Goal: Task Accomplishment & Management: Manage account settings

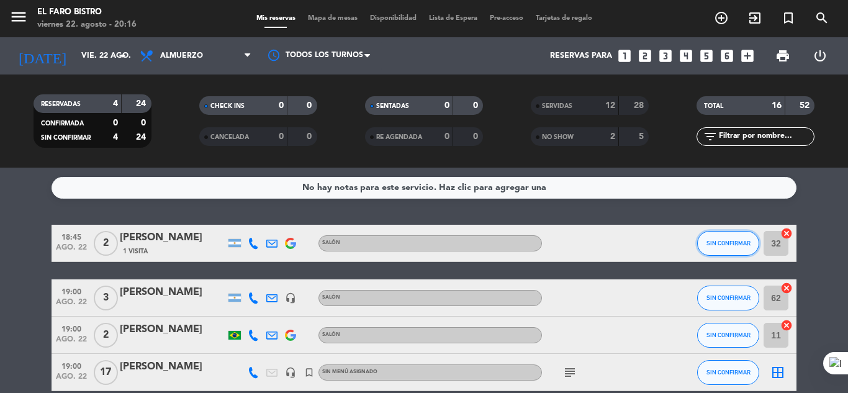
click at [727, 235] on button "SIN CONFIRMAR" at bounding box center [728, 243] width 62 height 25
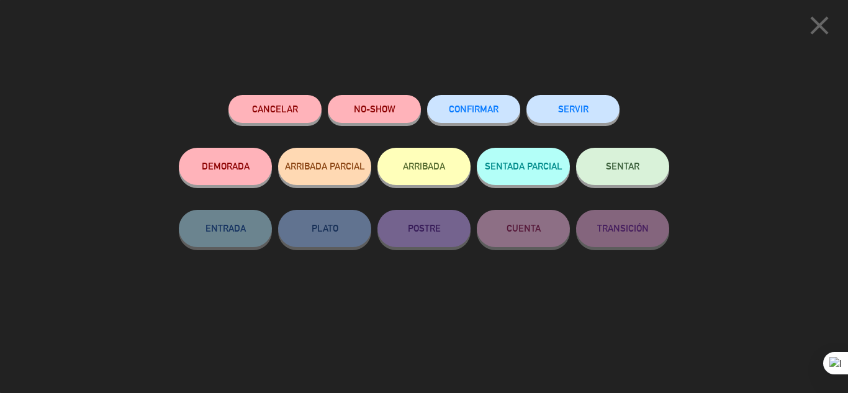
click at [401, 106] on button "NO-SHOW" at bounding box center [374, 109] width 93 height 28
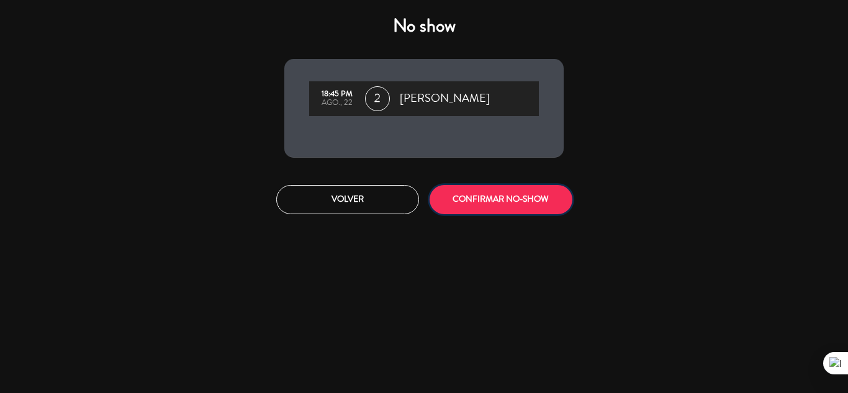
click at [546, 199] on button "CONFIRMAR NO-SHOW" at bounding box center [501, 199] width 143 height 29
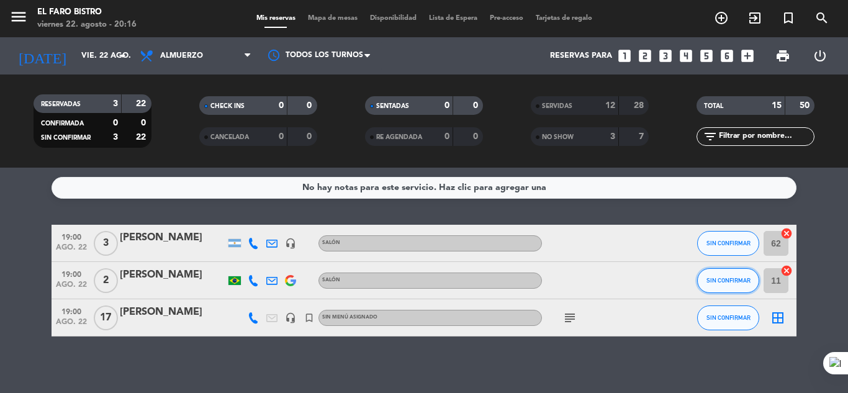
click at [725, 280] on span "SIN CONFIRMAR" at bounding box center [729, 280] width 44 height 7
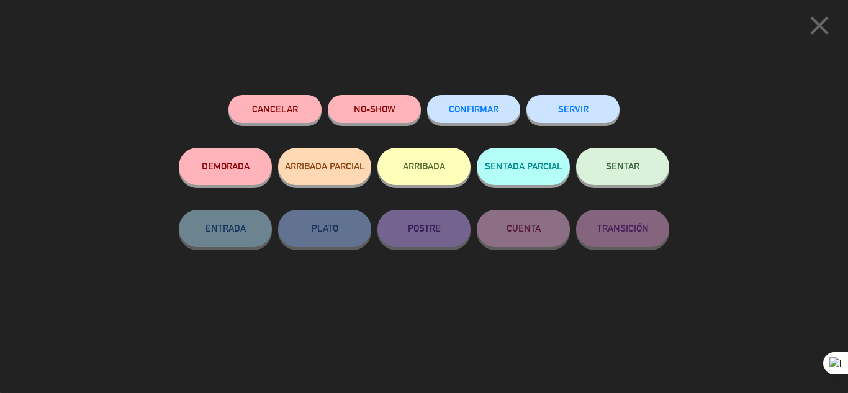
click at [401, 116] on button "NO-SHOW" at bounding box center [374, 109] width 93 height 28
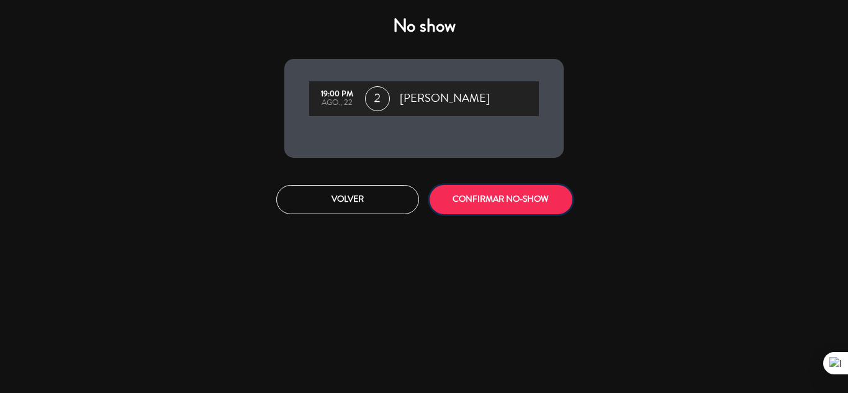
click at [526, 201] on button "CONFIRMAR NO-SHOW" at bounding box center [501, 199] width 143 height 29
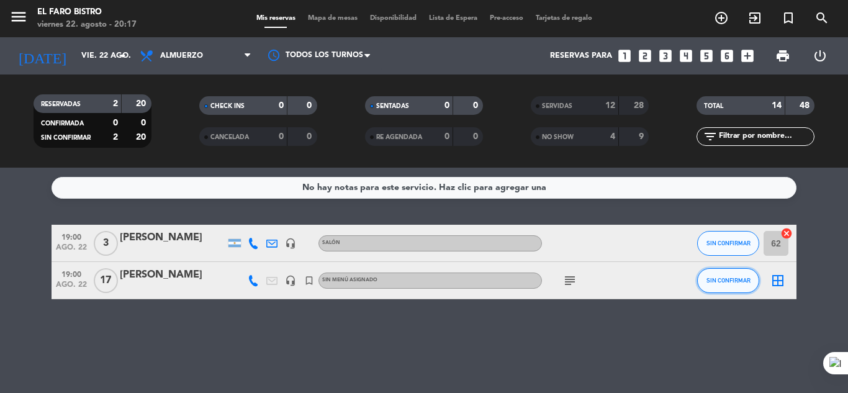
click at [723, 285] on button "SIN CONFIRMAR" at bounding box center [728, 280] width 62 height 25
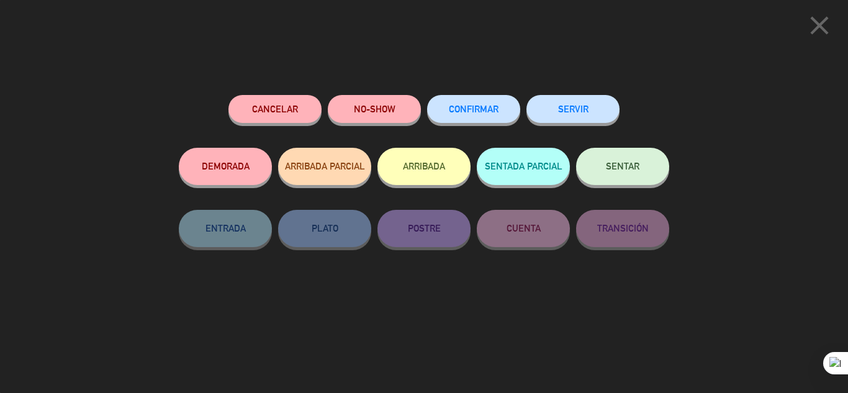
click at [566, 108] on button "SERVIR" at bounding box center [573, 109] width 93 height 28
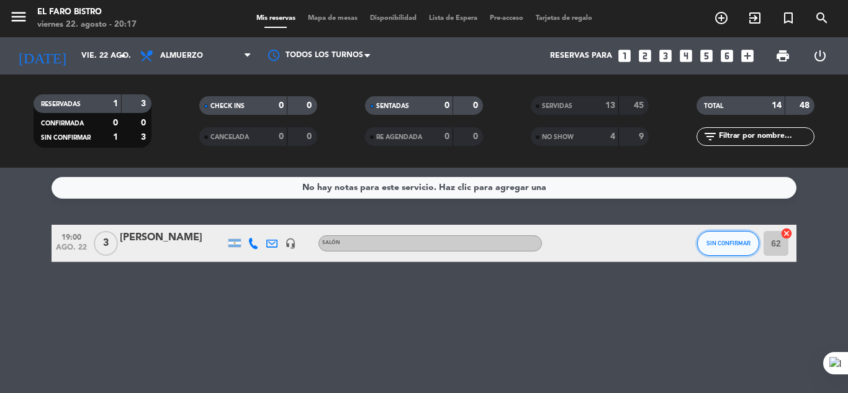
click at [727, 239] on button "SIN CONFIRMAR" at bounding box center [728, 243] width 62 height 25
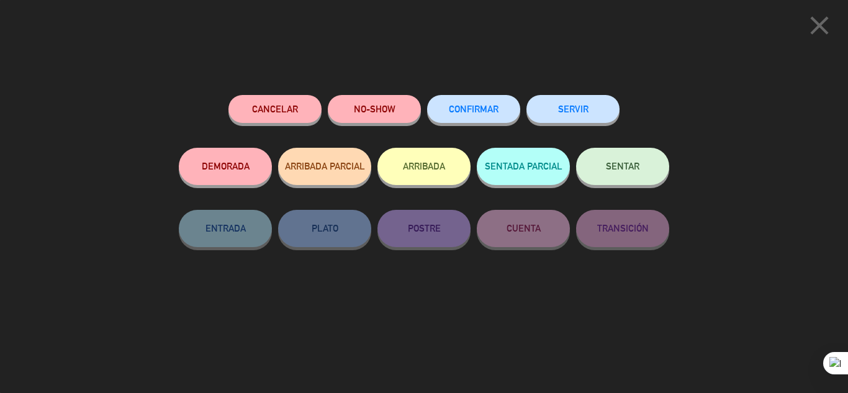
click at [403, 104] on button "NO-SHOW" at bounding box center [374, 109] width 93 height 28
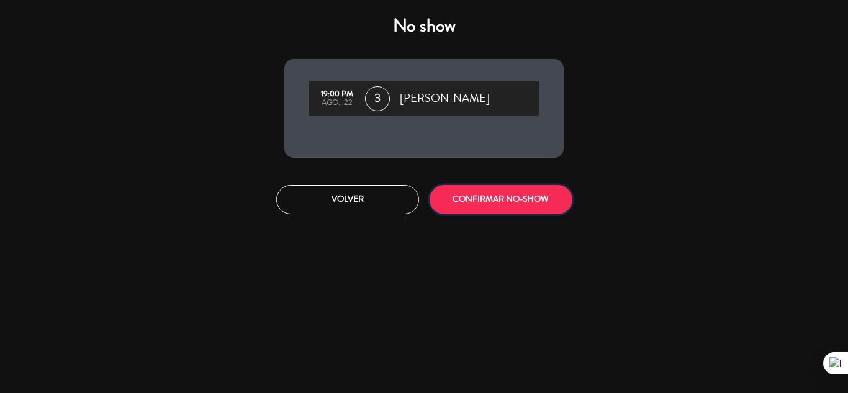
click at [532, 201] on button "CONFIRMAR NO-SHOW" at bounding box center [501, 199] width 143 height 29
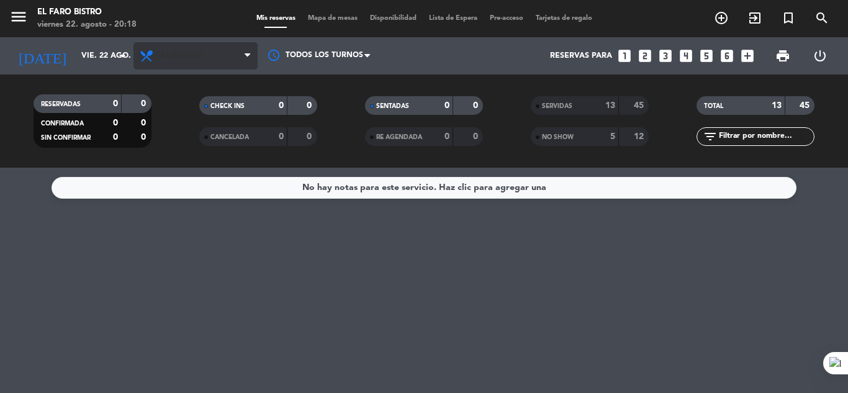
click at [192, 63] on span "Almuerzo" at bounding box center [196, 55] width 124 height 27
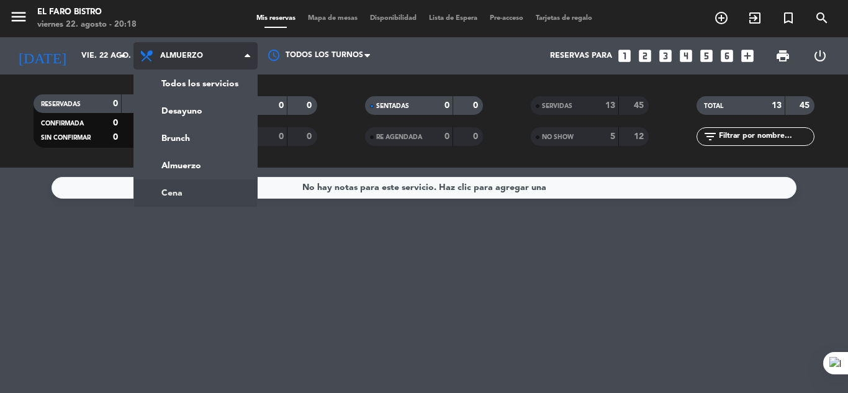
click at [227, 186] on ng-component "menu El Faro Bistro [DATE] 22. agosto - 20:18 Mis reservas Mapa de mesas Dispon…" at bounding box center [424, 196] width 848 height 393
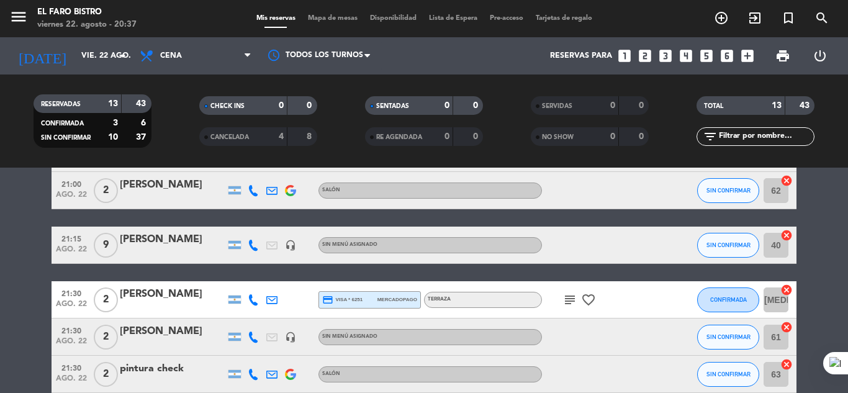
scroll to position [186, 0]
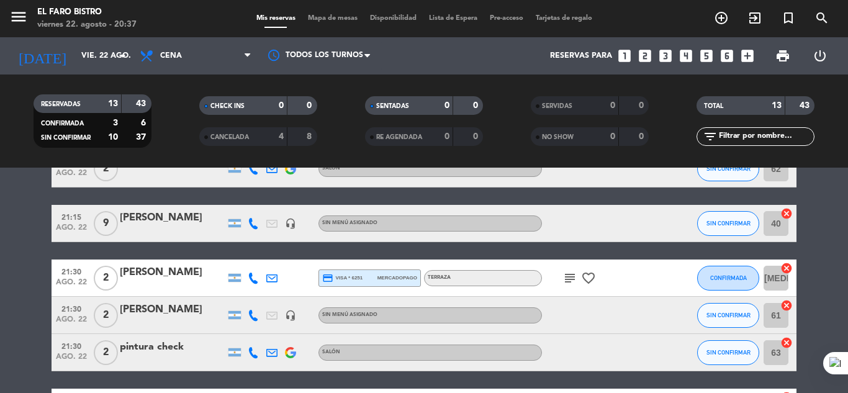
click at [786, 61] on span "print" at bounding box center [783, 55] width 15 height 15
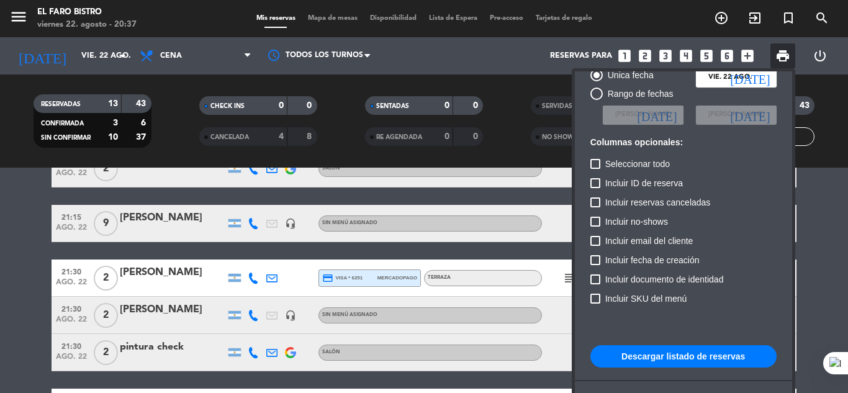
scroll to position [76, 0]
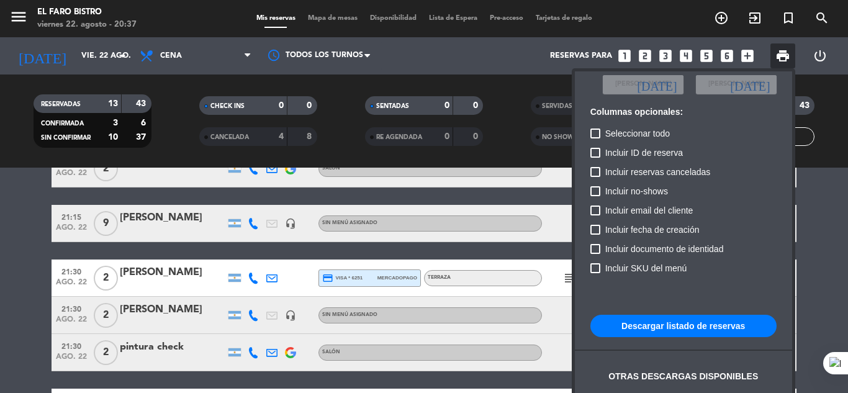
click at [671, 329] on button "Descargar listado de reservas" at bounding box center [684, 326] width 186 height 22
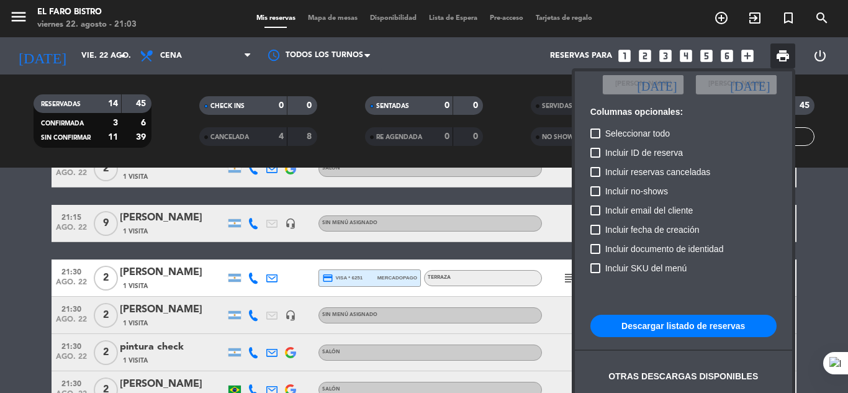
click at [823, 256] on div at bounding box center [424, 196] width 848 height 393
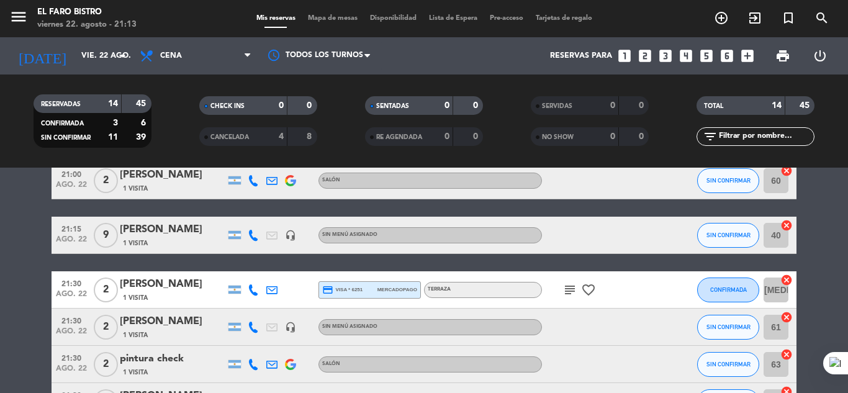
scroll to position [0, 0]
